Goal: Task Accomplishment & Management: Use online tool/utility

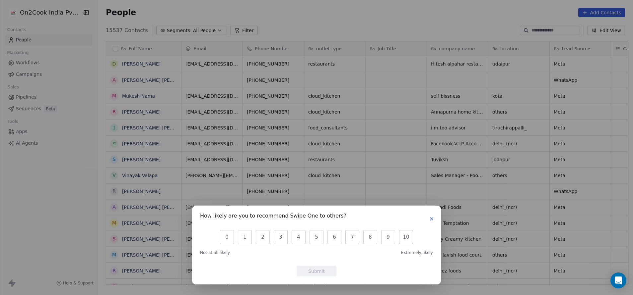
scroll to position [252, 530]
click at [431, 218] on icon "button" at bounding box center [431, 219] width 3 height 3
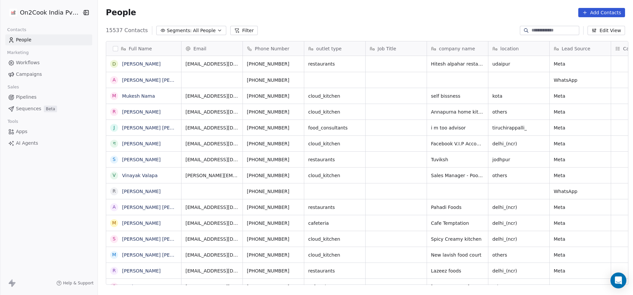
click at [238, 30] on button "Filter" at bounding box center [244, 30] width 28 height 9
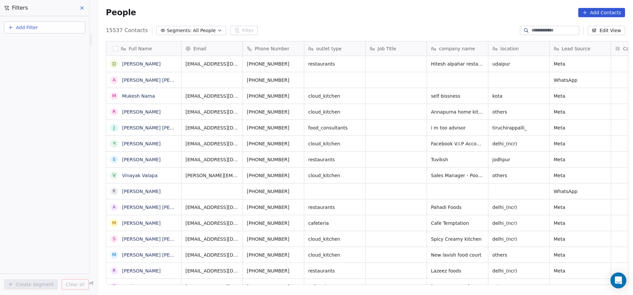
click at [29, 27] on span "Add Filter" at bounding box center [27, 27] width 22 height 7
click at [28, 53] on span "Contact activity" at bounding box center [29, 53] width 37 height 7
click at [263, 17] on html "On2Cook India Pvt. Ltd. Contacts People Marketing Workflows Campaigns Sales Pip…" at bounding box center [316, 147] width 633 height 295
click at [217, 31] on icon "button" at bounding box center [219, 30] width 5 height 5
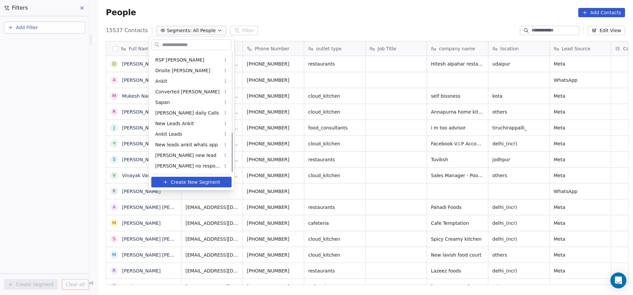
scroll to position [242, 0]
click at [182, 130] on div "Ankit Leads" at bounding box center [191, 134] width 80 height 11
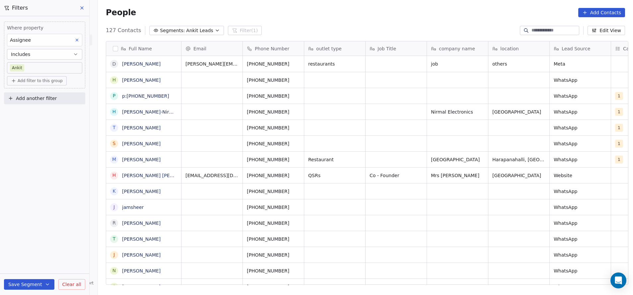
scroll to position [252, 530]
click at [215, 31] on icon "button" at bounding box center [217, 30] width 5 height 5
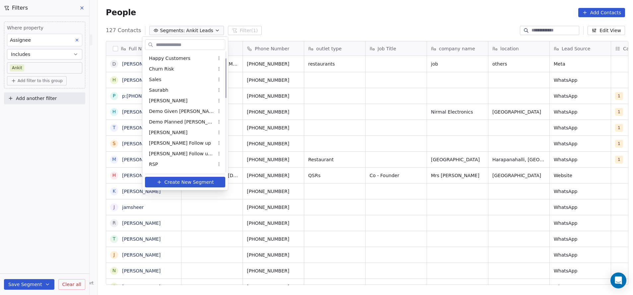
scroll to position [36, 0]
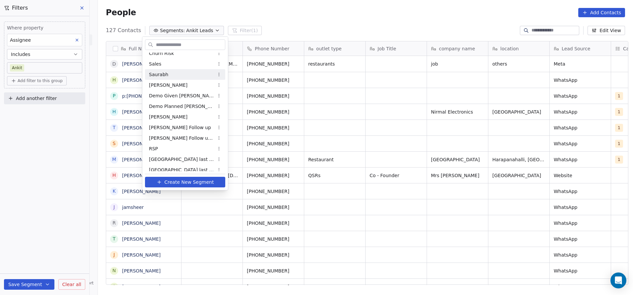
click at [176, 71] on div "Saurabh" at bounding box center [185, 74] width 80 height 11
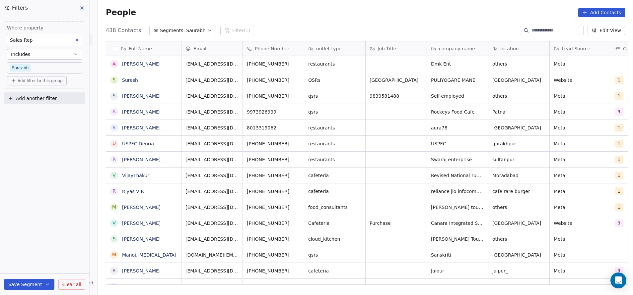
scroll to position [252, 530]
click at [207, 29] on icon "button" at bounding box center [209, 30] width 5 height 5
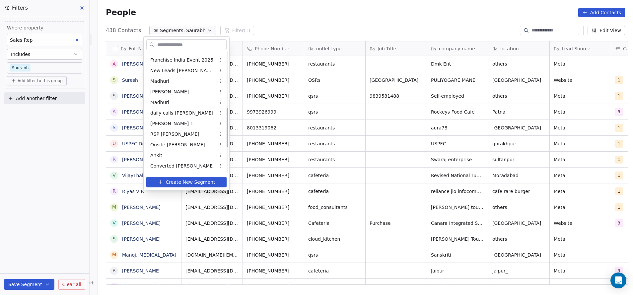
scroll to position [168, 0]
click at [169, 126] on div "[PERSON_NAME] 1" at bounding box center [186, 123] width 80 height 11
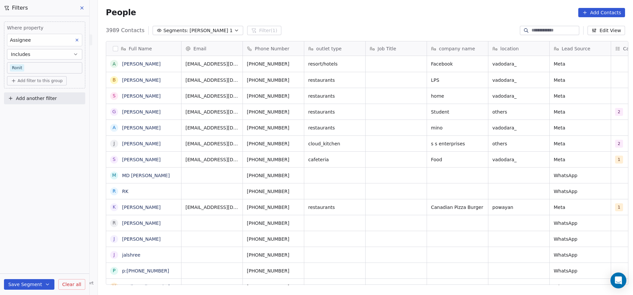
scroll to position [252, 530]
click at [234, 31] on icon "button" at bounding box center [236, 30] width 5 height 5
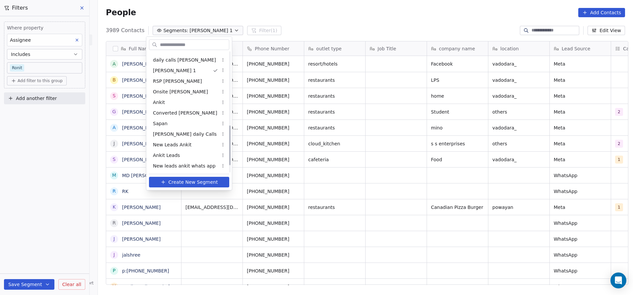
scroll to position [220, 0]
click at [187, 144] on span "New Leads Ankit" at bounding box center [172, 145] width 38 height 7
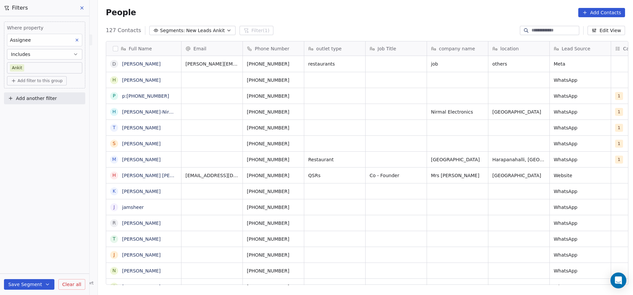
click at [226, 31] on icon "button" at bounding box center [228, 30] width 5 height 5
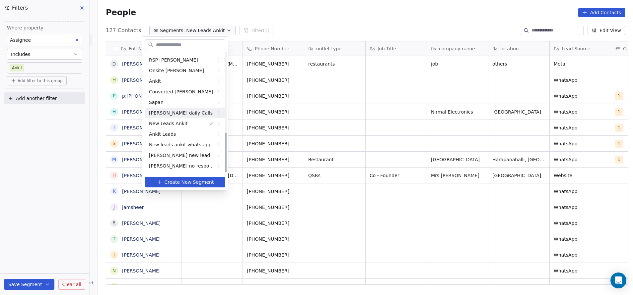
scroll to position [242, 0]
click at [172, 133] on span "Ankit Leads" at bounding box center [162, 134] width 27 height 7
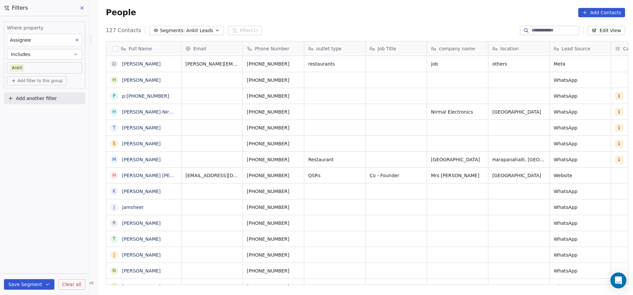
click at [215, 31] on icon "button" at bounding box center [217, 30] width 5 height 5
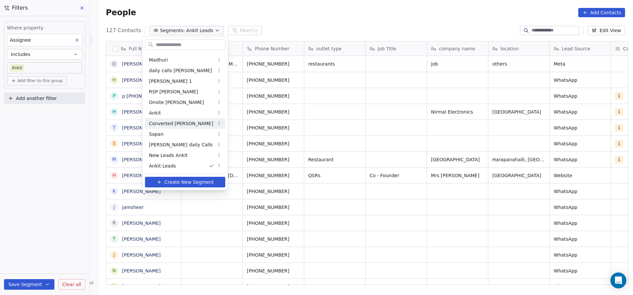
scroll to position [242, 0]
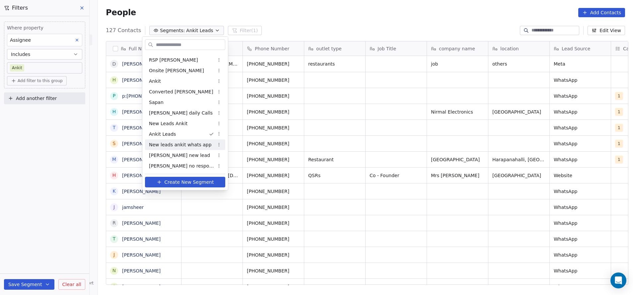
click at [184, 145] on span "New leads ankit whats app" at bounding box center [180, 145] width 63 height 7
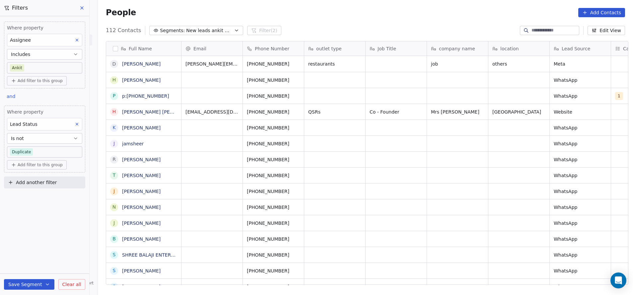
scroll to position [252, 530]
click at [235, 31] on icon "button" at bounding box center [236, 30] width 3 height 1
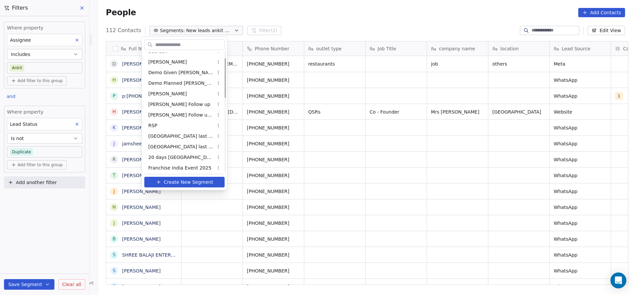
scroll to position [0, 0]
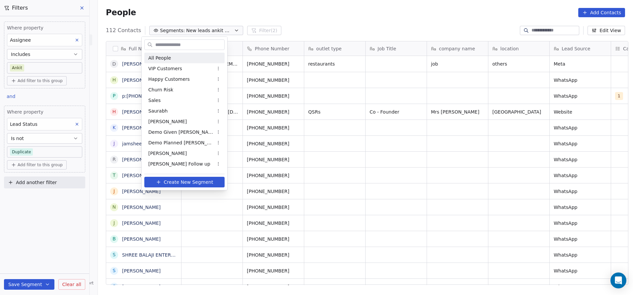
click at [186, 56] on div "All People" at bounding box center [184, 58] width 80 height 11
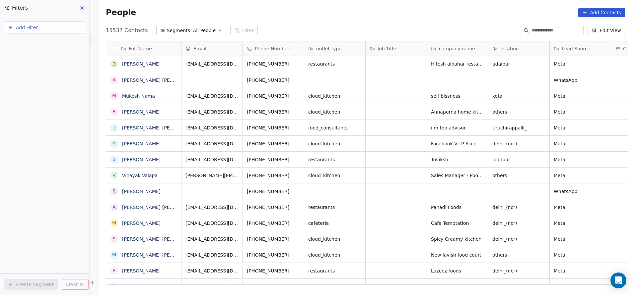
click at [217, 30] on icon "button" at bounding box center [219, 30] width 5 height 5
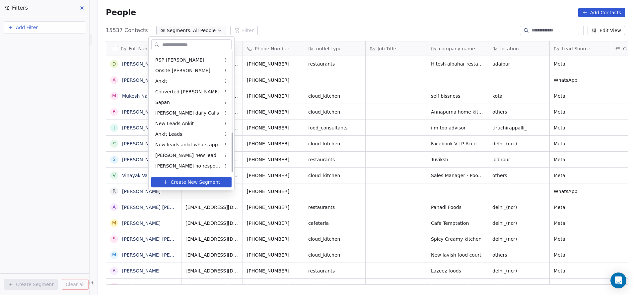
scroll to position [242, 0]
click at [209, 31] on html "On2Cook India Pvt. Ltd. Contacts People Marketing Workflows Campaigns Sales Pip…" at bounding box center [316, 147] width 633 height 295
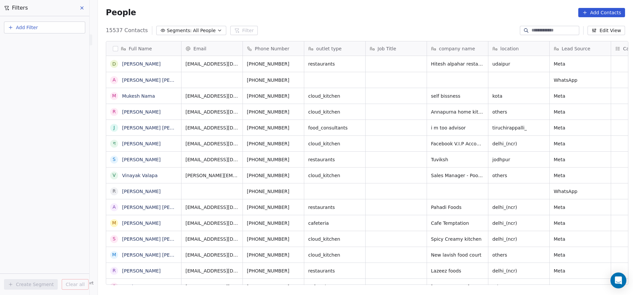
click at [49, 31] on button "Add Filter" at bounding box center [44, 28] width 81 height 12
click at [35, 53] on span "Contact activity" at bounding box center [29, 53] width 37 height 7
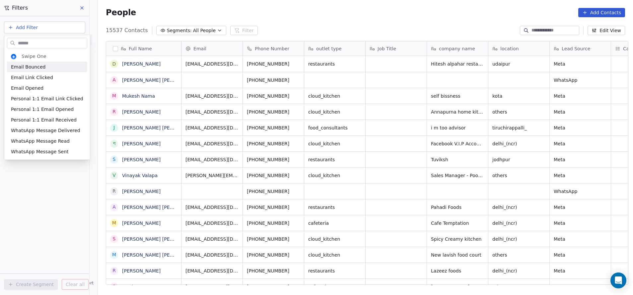
click at [42, 41] on input "text" at bounding box center [52, 43] width 70 height 10
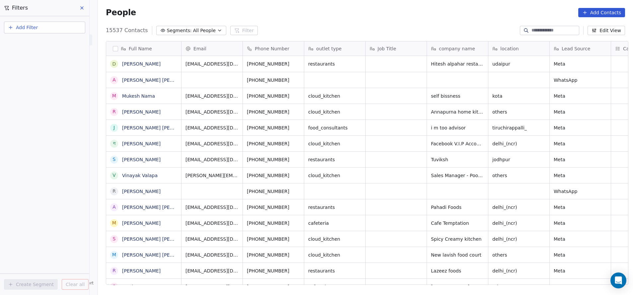
click at [46, 26] on html "On2Cook India Pvt. Ltd. Contacts People Marketing Workflows Campaigns Sales Pip…" at bounding box center [316, 147] width 633 height 295
click at [46, 26] on button "Add Filter" at bounding box center [44, 28] width 81 height 12
click at [46, 26] on html "On2Cook India Pvt. Ltd. Contacts People Marketing Workflows Campaigns Sales Pip…" at bounding box center [316, 147] width 633 height 295
click at [46, 26] on button "Add Filter" at bounding box center [44, 28] width 81 height 12
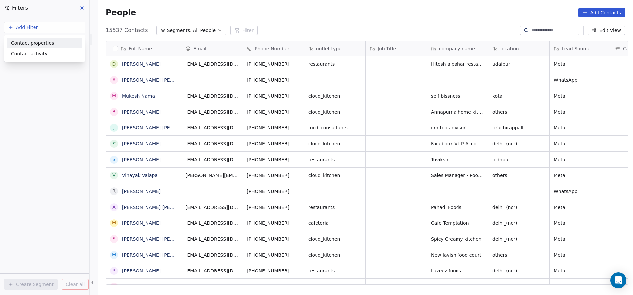
click at [45, 42] on span "Contact properties" at bounding box center [32, 43] width 43 height 7
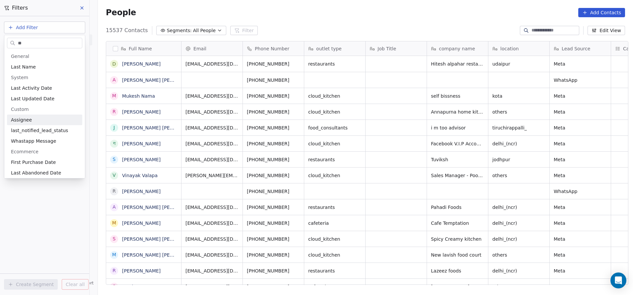
type input "**"
click at [19, 121] on span "Assignee" at bounding box center [21, 120] width 21 height 7
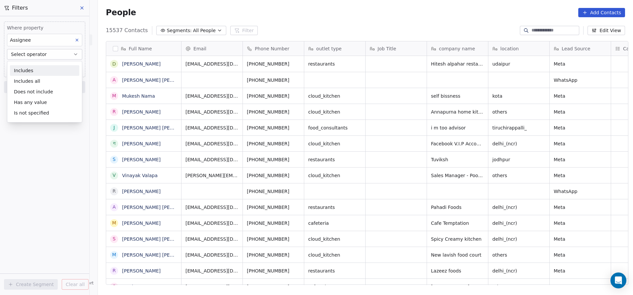
click at [36, 68] on div "Includes" at bounding box center [44, 70] width 69 height 11
click at [35, 99] on span "Add another filter" at bounding box center [36, 97] width 41 height 7
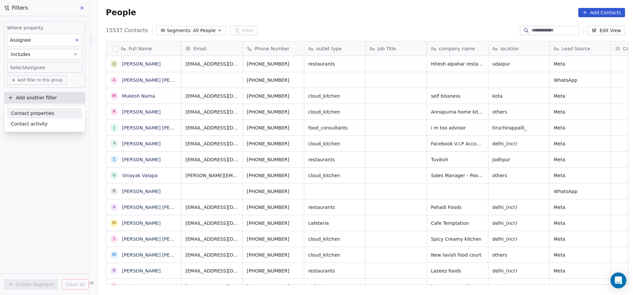
click at [45, 112] on span "Contact properties" at bounding box center [32, 113] width 43 height 7
click at [73, 77] on html "On2Cook India Pvt. Ltd. Contacts People Marketing Workflows Campaigns Sales Pip…" at bounding box center [316, 147] width 633 height 295
click at [42, 79] on span "Add filter to this group" at bounding box center [40, 80] width 45 height 5
click at [37, 93] on span "Contact properties" at bounding box center [35, 94] width 43 height 7
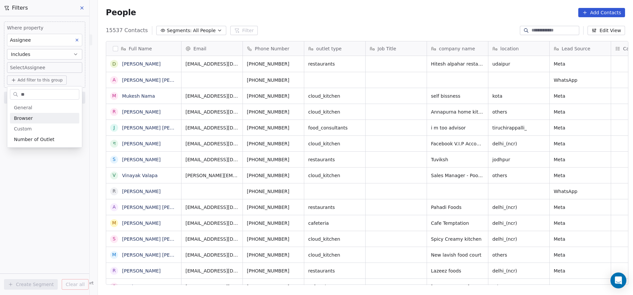
type input "*"
click at [62, 239] on html "On2Cook India Pvt. Ltd. Contacts People Marketing Workflows Campaigns Sales Pip…" at bounding box center [316, 147] width 633 height 295
click at [83, 8] on icon at bounding box center [81, 7] width 5 height 5
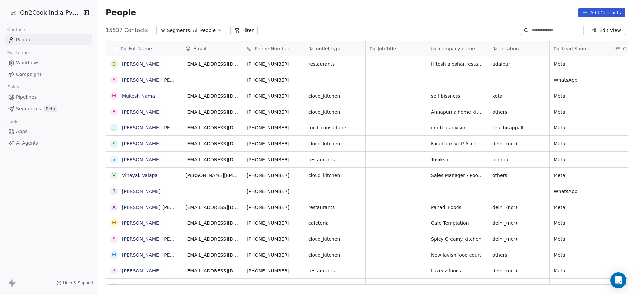
click at [236, 30] on button "Filter" at bounding box center [244, 30] width 28 height 9
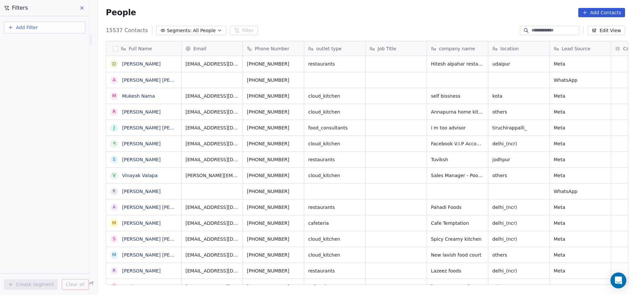
click at [50, 27] on button "Add Filter" at bounding box center [44, 28] width 81 height 12
click at [51, 40] on div "Contact properties" at bounding box center [44, 43] width 67 height 7
type input "***"
click at [34, 68] on div "Assignee" at bounding box center [44, 67] width 67 height 7
click at [34, 70] on div "Includes" at bounding box center [44, 70] width 69 height 11
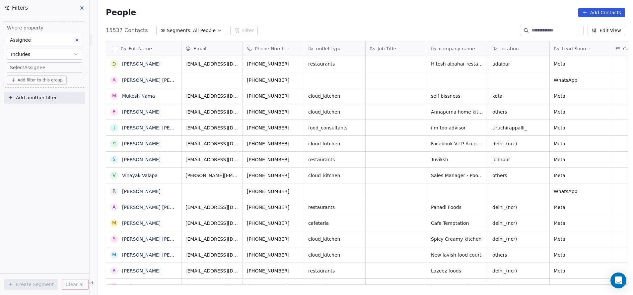
click at [65, 52] on button "Includes" at bounding box center [44, 54] width 75 height 11
click at [50, 68] on div "Includes" at bounding box center [44, 70] width 69 height 11
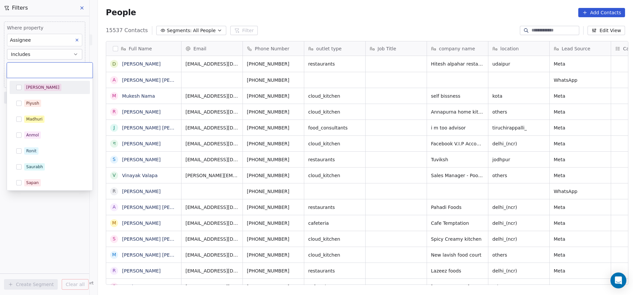
click at [47, 69] on body "On2Cook India Pvt. Ltd. Contacts People Marketing Workflows Campaigns Sales Pip…" at bounding box center [316, 147] width 633 height 295
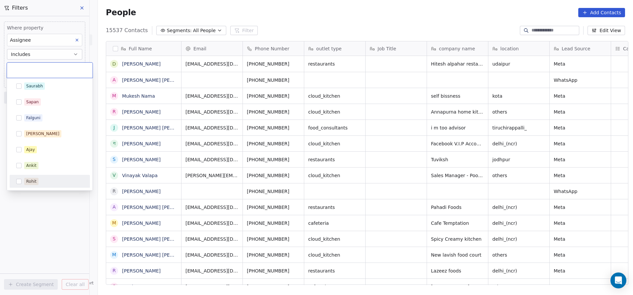
click at [19, 182] on button "Suggestions" at bounding box center [18, 181] width 5 height 5
click at [39, 212] on html "On2Cook India Pvt. Ltd. Contacts People Marketing Workflows Campaigns Sales Pip…" at bounding box center [316, 147] width 633 height 295
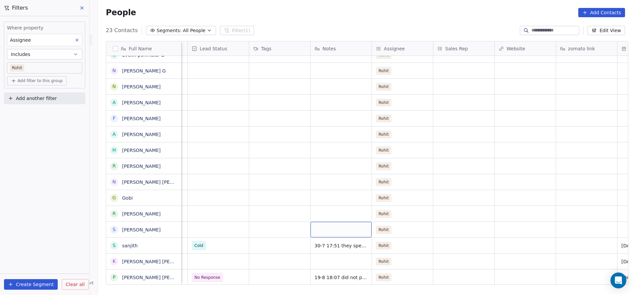
scroll to position [8, 478]
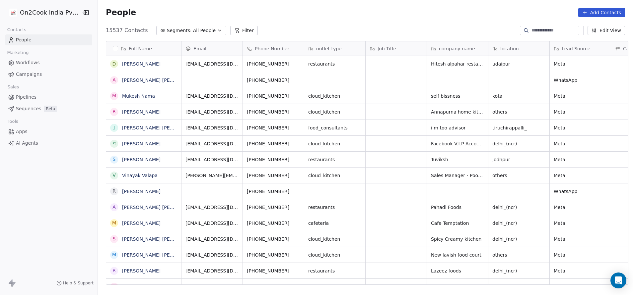
scroll to position [252, 530]
click at [234, 33] on icon at bounding box center [236, 30] width 5 height 5
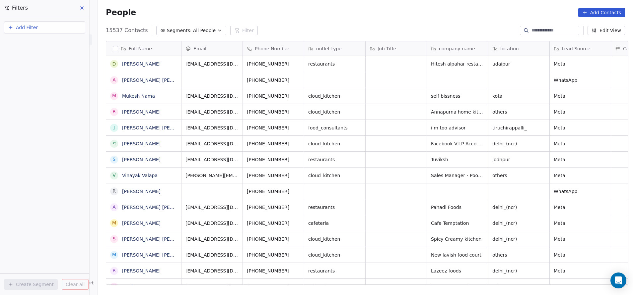
click at [38, 28] on button "Add Filter" at bounding box center [44, 28] width 81 height 12
click at [29, 44] on span "Contact properties" at bounding box center [32, 43] width 43 height 7
type input "***"
click at [32, 66] on div "Assignee" at bounding box center [44, 67] width 67 height 7
click at [31, 72] on div "Includes" at bounding box center [44, 70] width 69 height 11
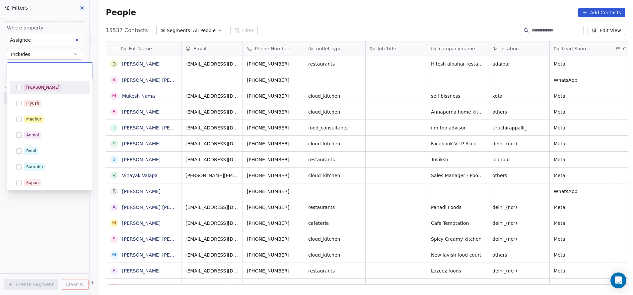
click at [34, 69] on body "On2Cook India Pvt. Ltd. Contacts People Marketing Workflows Campaigns Sales Pip…" at bounding box center [316, 147] width 633 height 295
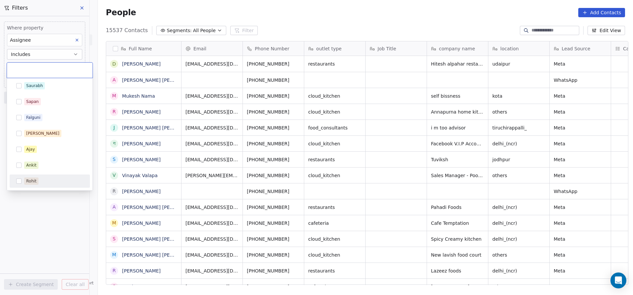
click at [19, 183] on button "Suggestions" at bounding box center [18, 181] width 5 height 5
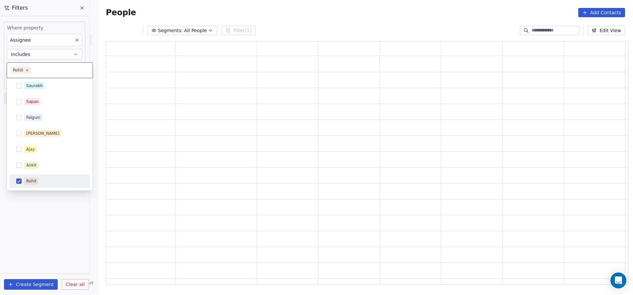
scroll to position [236, 515]
click at [61, 228] on html "On2Cook India Pvt. Ltd. Contacts People Marketing Workflows Campaigns Sales Pip…" at bounding box center [316, 147] width 633 height 295
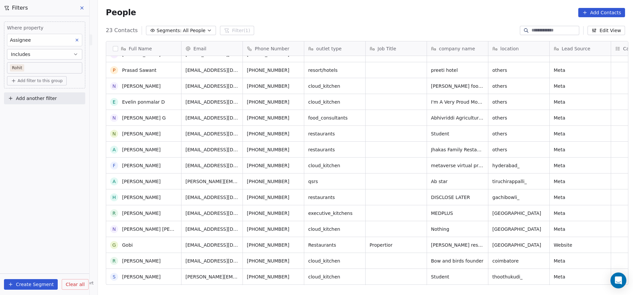
scroll to position [108, 0]
